Goal: Task Accomplishment & Management: Manage account settings

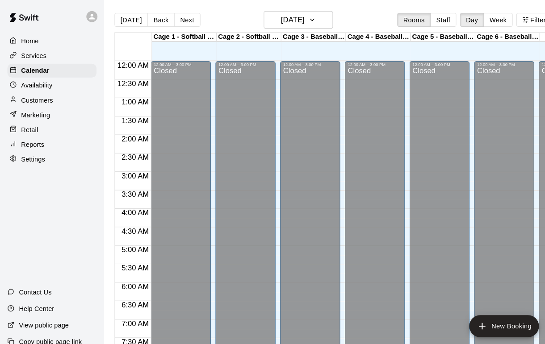
scroll to position [521, 0]
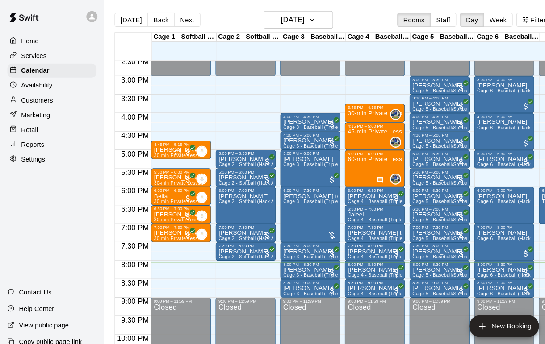
click at [190, 12] on div "[DATE] Back [DATE][DATE] Rooms Staff Day Week Filter View" at bounding box center [330, 21] width 439 height 21
click at [179, 14] on button "Next" at bounding box center [180, 18] width 25 height 13
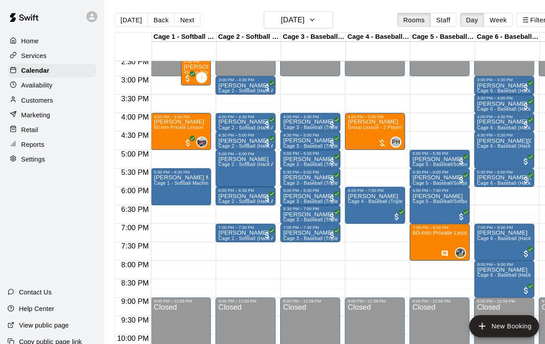
click at [307, 149] on div "5:00 PM – 5:30 PM" at bounding box center [300, 148] width 53 height 4
click at [282, 189] on button "delete" at bounding box center [283, 198] width 18 height 18
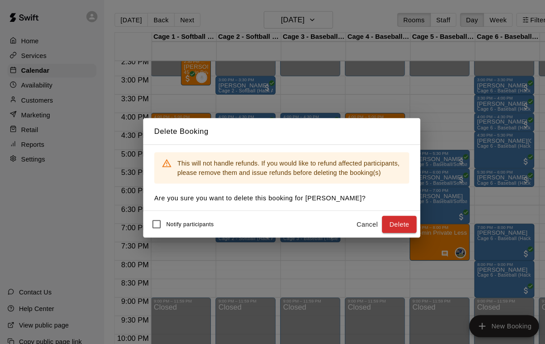
click at [385, 217] on button "Delete" at bounding box center [385, 217] width 33 height 17
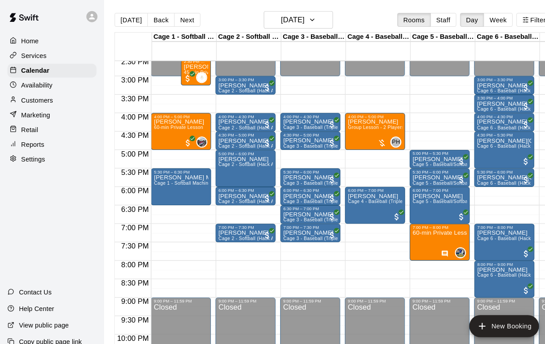
click at [314, 170] on div "[PERSON_NAME] Cage 3 - Baseball (Triple Play)" at bounding box center [300, 341] width 53 height 344
click at [287, 221] on icon "delete" at bounding box center [283, 221] width 11 height 11
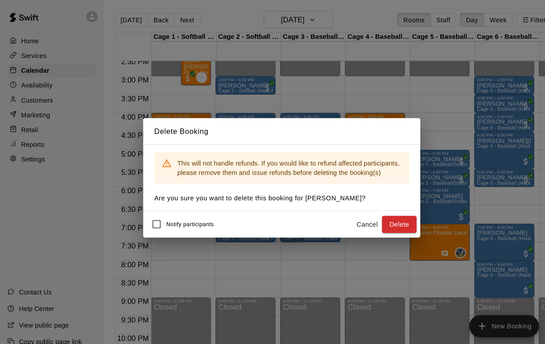
click at [390, 214] on button "Delete" at bounding box center [385, 217] width 33 height 17
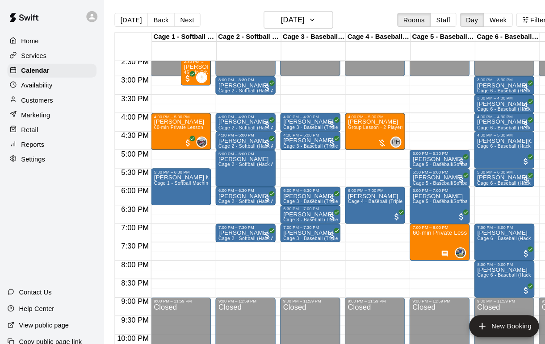
click at [124, 18] on button "[DATE]" at bounding box center [127, 18] width 32 height 13
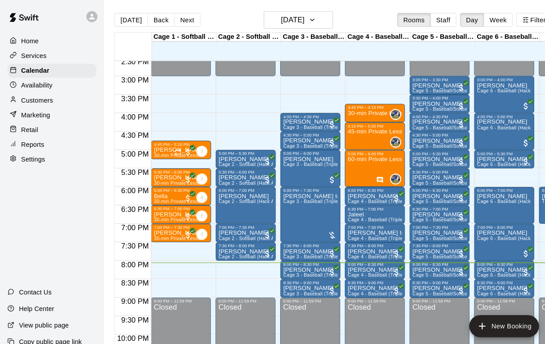
click at [288, 204] on div at bounding box center [272, 172] width 545 height 344
click at [283, 222] on img "edit" at bounding box center [283, 218] width 10 height 10
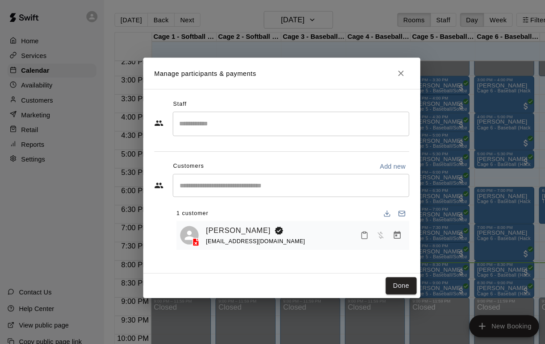
click at [354, 226] on icon "Mark attendance" at bounding box center [352, 228] width 8 height 8
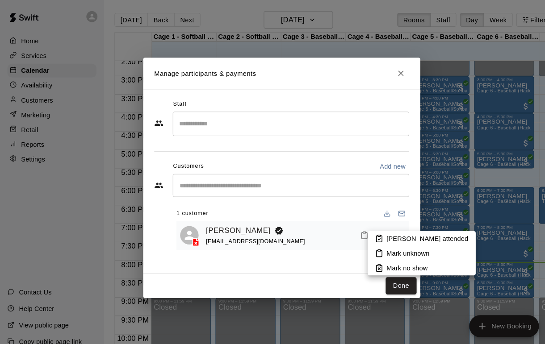
click at [321, 258] on div at bounding box center [272, 172] width 545 height 344
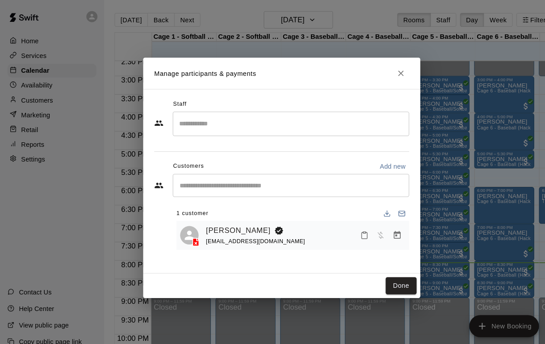
click at [386, 229] on icon "Manage bookings & payment" at bounding box center [383, 227] width 9 height 9
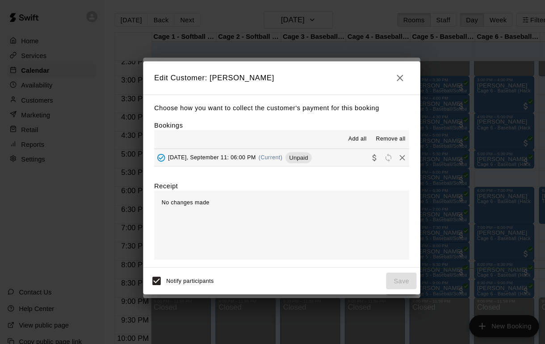
click at [363, 153] on icon "Collect payment" at bounding box center [362, 152] width 4 height 7
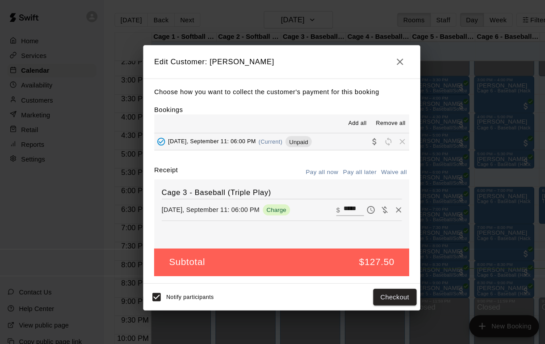
click at [341, 202] on input "*****" at bounding box center [342, 203] width 20 height 12
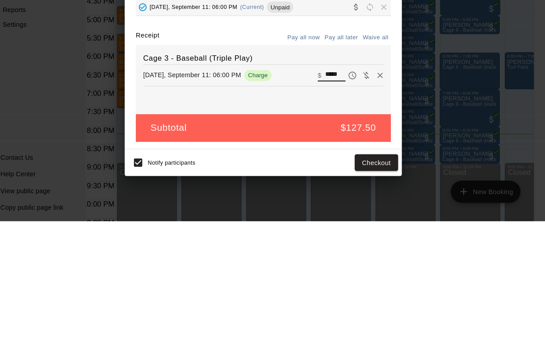
click at [332, 197] on input "*****" at bounding box center [342, 203] width 20 height 12
type input "*"
click at [332, 197] on input "*" at bounding box center [342, 203] width 20 height 12
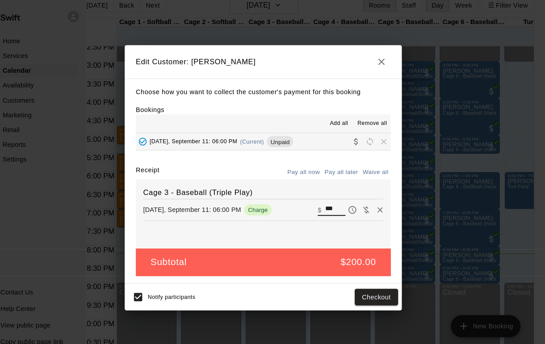
type input "***"
click at [362, 275] on div "Notify participants Checkout" at bounding box center [272, 288] width 268 height 26
click at [362, 279] on button "Checkout" at bounding box center [382, 287] width 42 height 17
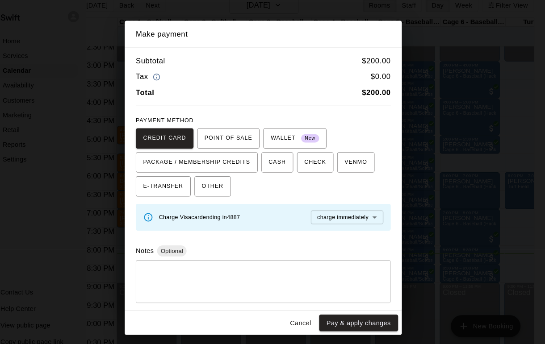
click at [360, 304] on button "Pay & apply changes" at bounding box center [364, 312] width 76 height 17
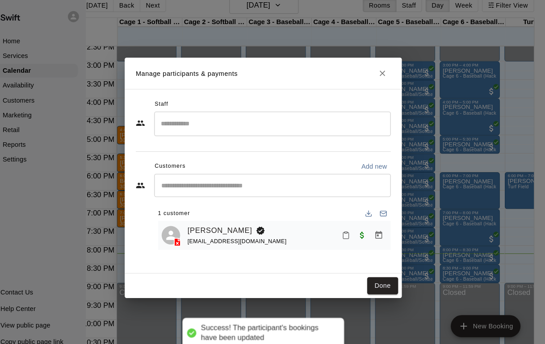
click at [371, 262] on div "Staff ​ Customers Add new ​ 1 customer [PERSON_NAME] [EMAIL_ADDRESS][DOMAIN_NAM…" at bounding box center [272, 175] width 268 height 179
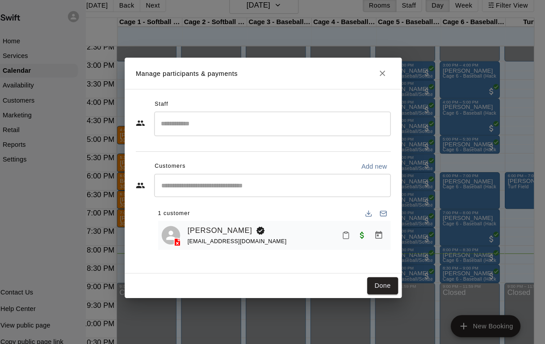
click at [373, 261] on div "Staff ​ Customers Add new ​ 1 customer [PERSON_NAME] [EMAIL_ADDRESS][DOMAIN_NAM…" at bounding box center [272, 175] width 268 height 179
click at [364, 254] on div "Staff ​ Customers Add new ​ 1 customer [PERSON_NAME] [EMAIL_ADDRESS][DOMAIN_NAM…" at bounding box center [272, 175] width 268 height 179
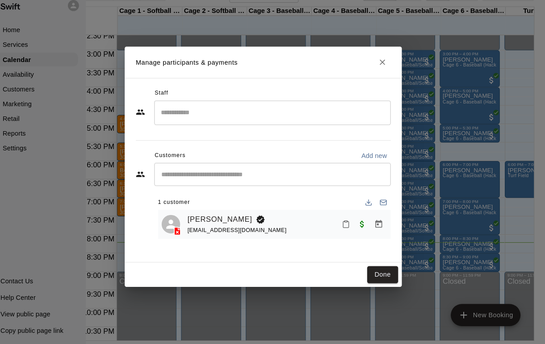
click at [373, 268] on button "Done" at bounding box center [388, 276] width 30 height 17
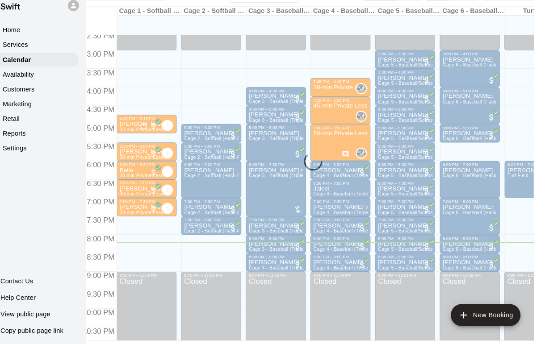
click at [373, 268] on button "Done" at bounding box center [388, 276] width 30 height 17
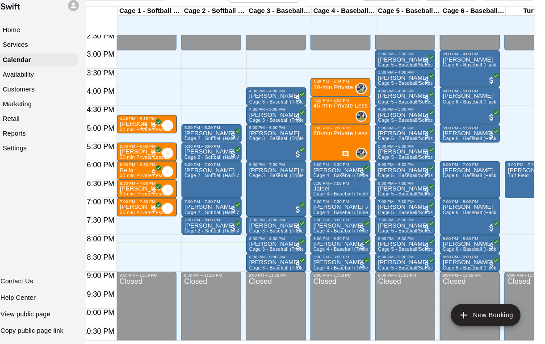
click at [28, 92] on p "Customers" at bounding box center [36, 96] width 31 height 9
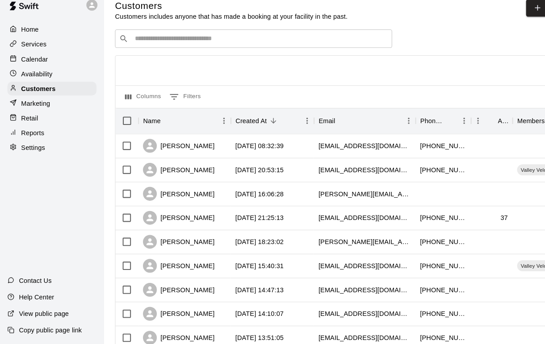
click at [236, 44] on input "Search customers by name or email" at bounding box center [251, 48] width 247 height 9
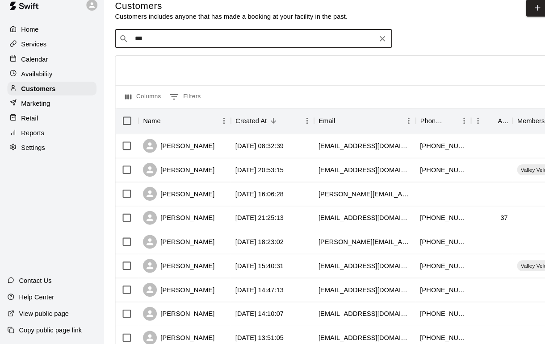
type input "****"
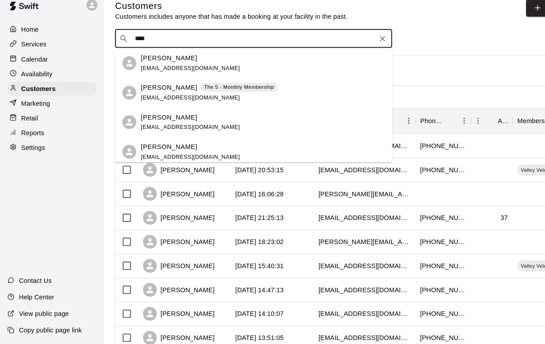
click at [210, 92] on div "[PERSON_NAME] The 5 - Monthly Membership" at bounding box center [202, 96] width 132 height 9
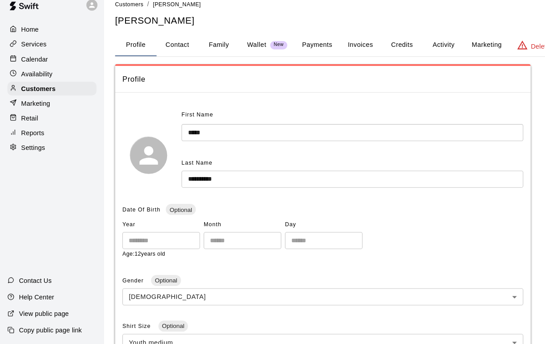
click at [317, 44] on button "Payments" at bounding box center [306, 54] width 43 height 21
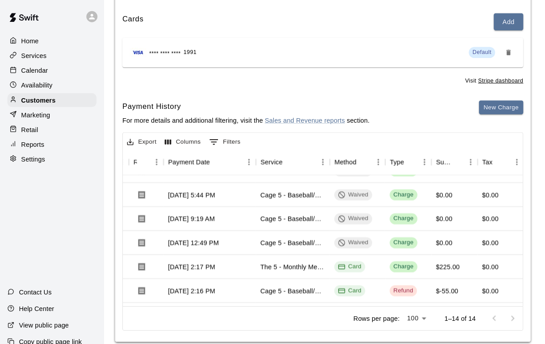
scroll to position [108, 75]
click at [46, 79] on p "Availability" at bounding box center [36, 82] width 30 height 9
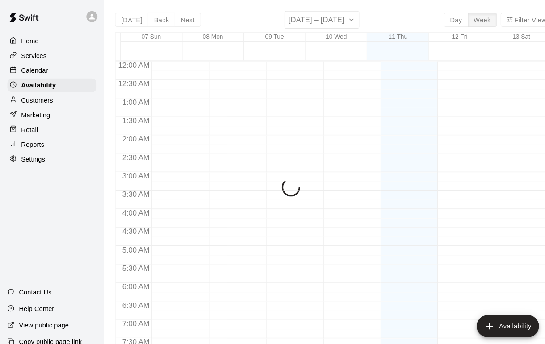
scroll to position [548, 0]
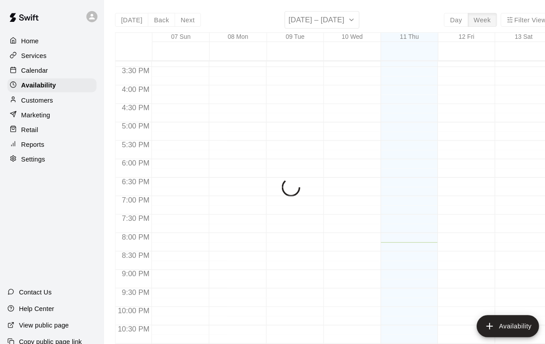
click at [48, 62] on div "Calendar" at bounding box center [50, 68] width 86 height 13
